Goal: Task Accomplishment & Management: Manage account settings

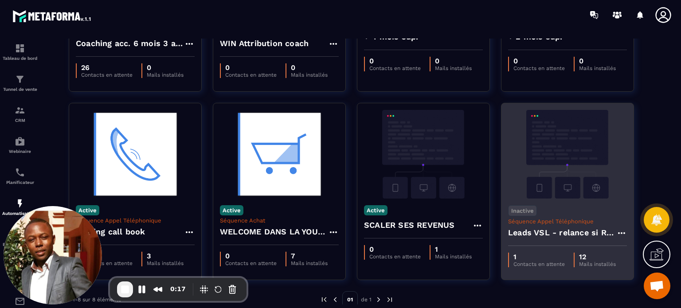
scroll to position [168, 0]
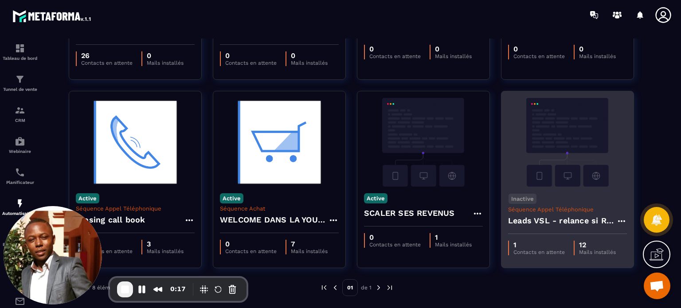
click at [570, 225] on h4 "Leads VSL - relance si RDV non pris" at bounding box center [562, 221] width 108 height 12
drag, startPoint x: 570, startPoint y: 224, endPoint x: 557, endPoint y: 224, distance: 12.4
click at [568, 224] on h4 "Leads VSL - relance si RDV non pris" at bounding box center [562, 221] width 108 height 12
click at [619, 221] on icon at bounding box center [621, 222] width 7 height 2
click at [626, 237] on icon at bounding box center [630, 241] width 8 height 8
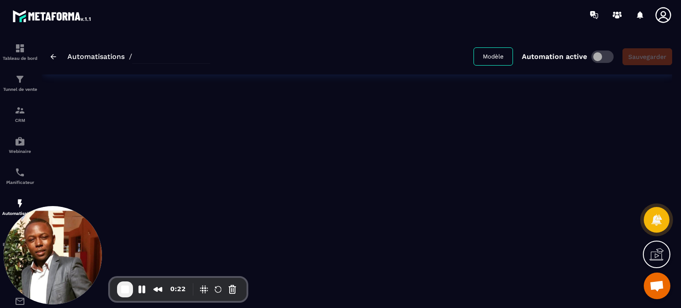
type input "**********"
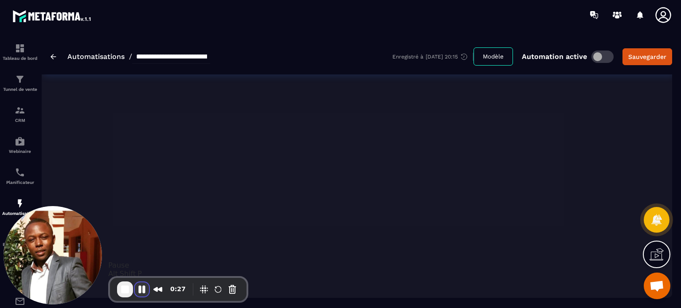
click at [143, 285] on button "Pause Recording" at bounding box center [142, 290] width 14 height 14
